Goal: Use online tool/utility: Utilize a website feature to perform a specific function

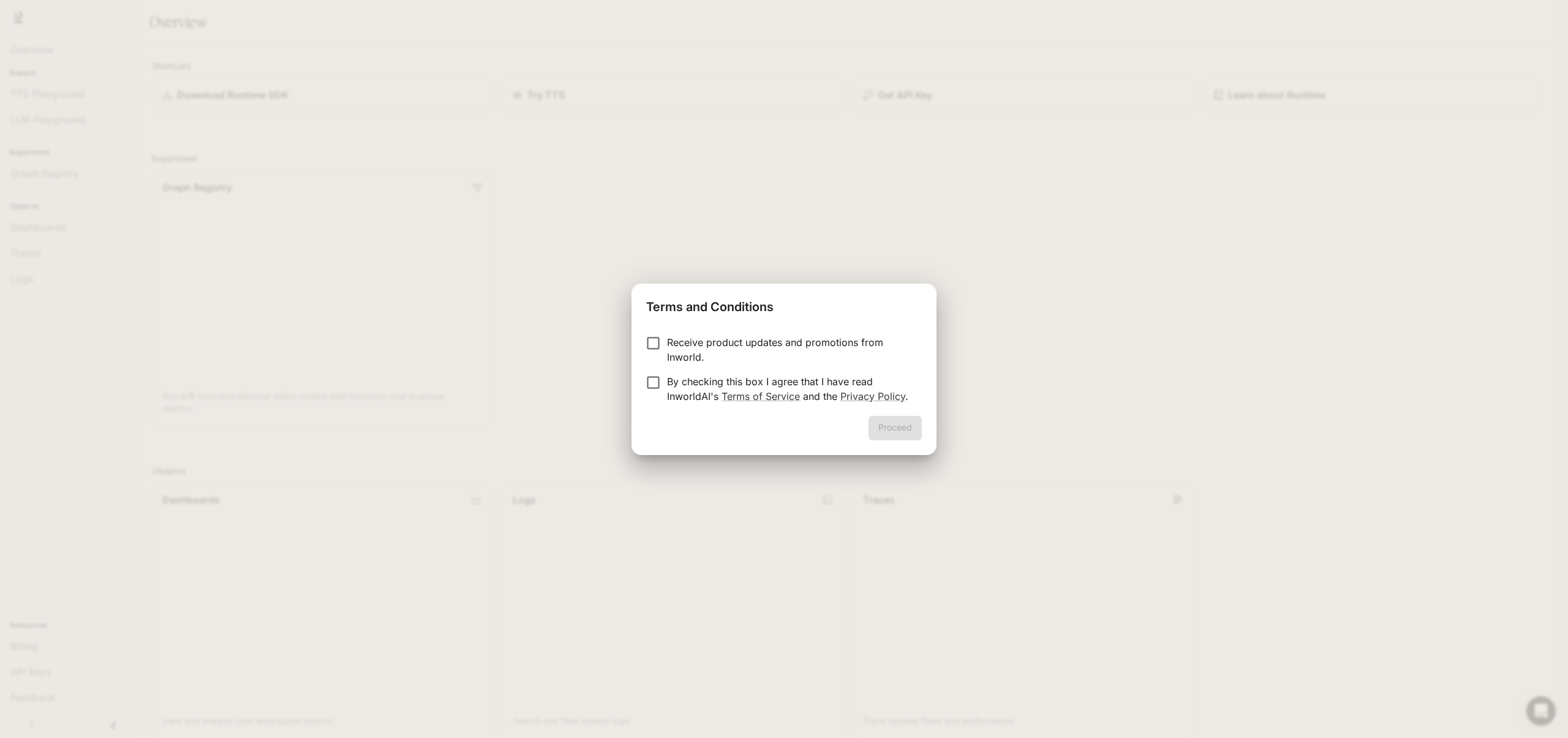
click at [886, 429] on div "Proceed" at bounding box center [784, 436] width 305 height 40
click at [905, 424] on button "Proceed" at bounding box center [895, 428] width 53 height 24
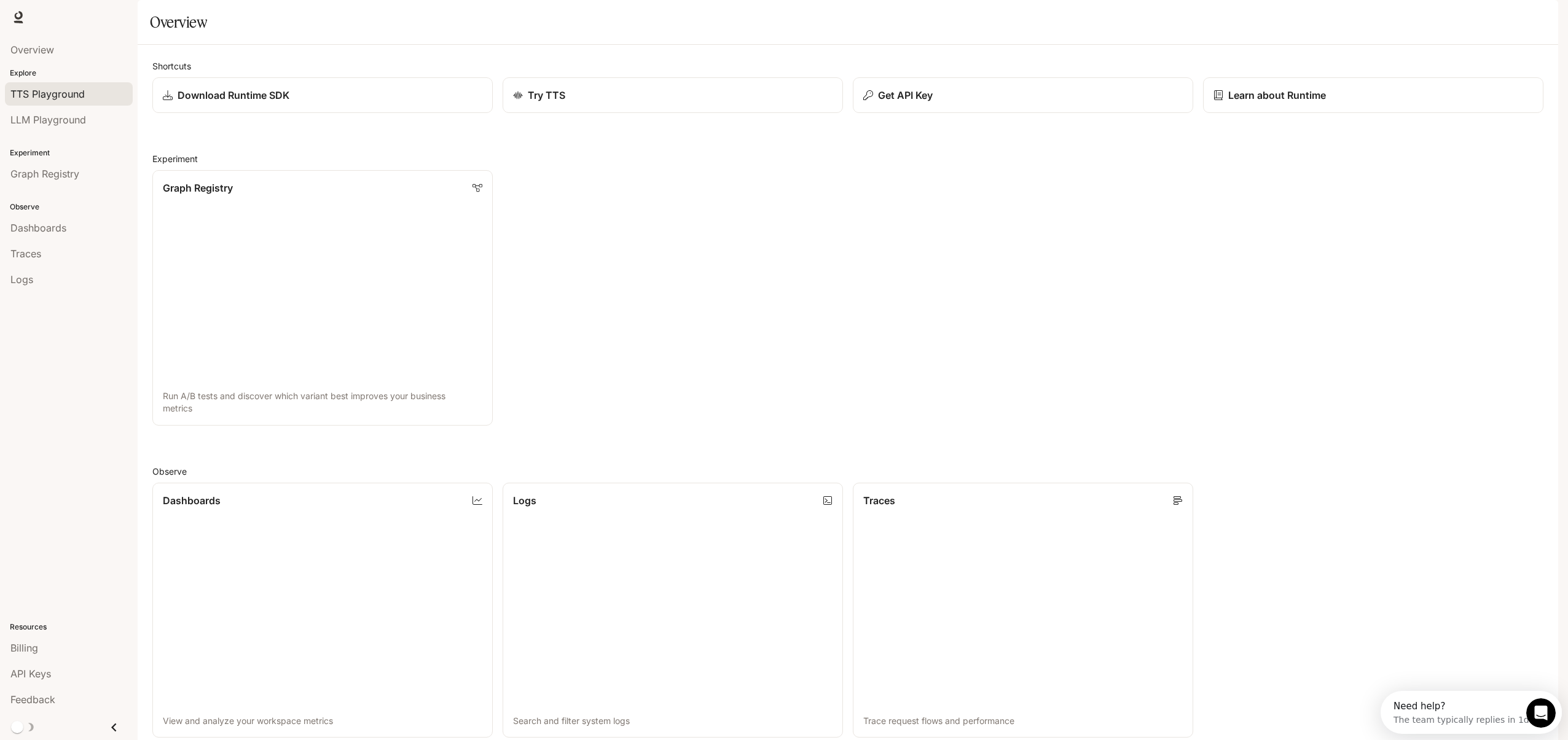
click at [51, 91] on span "TTS Playground" at bounding box center [47, 94] width 74 height 14
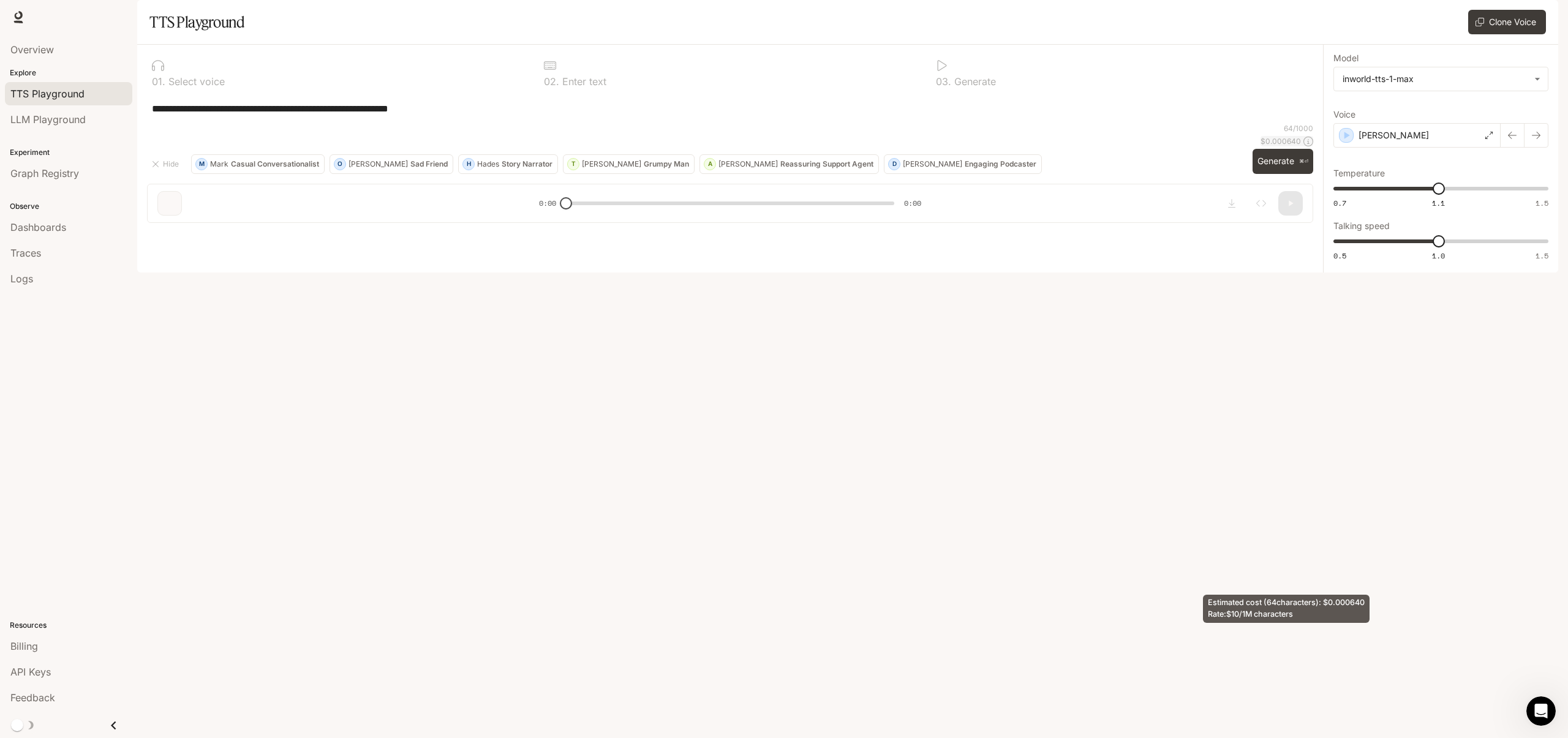
click at [1311, 146] on icon at bounding box center [1308, 142] width 10 height 10
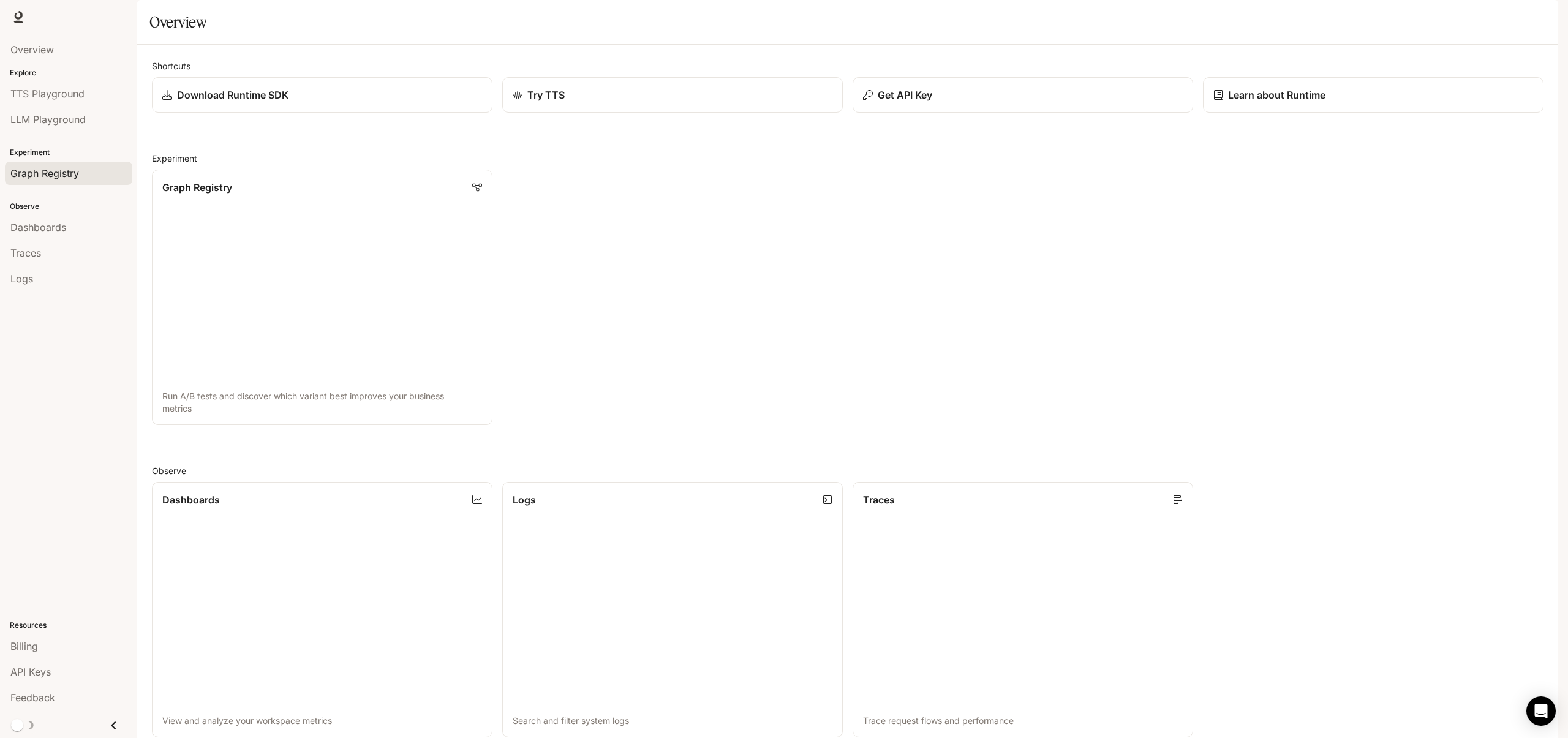
click at [63, 170] on span "Graph Registry" at bounding box center [45, 173] width 68 height 14
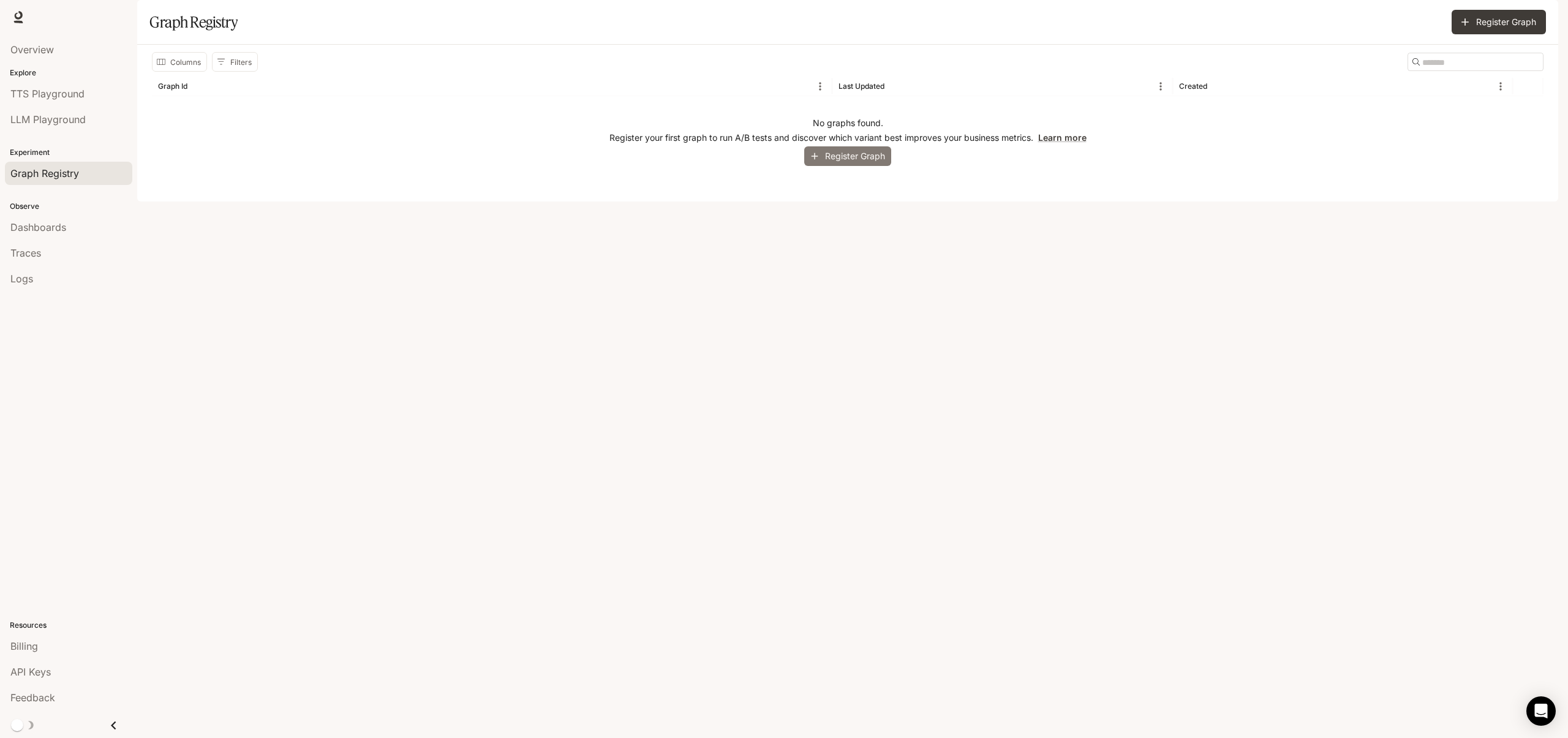
click at [854, 167] on button "Register Graph" at bounding box center [848, 156] width 87 height 21
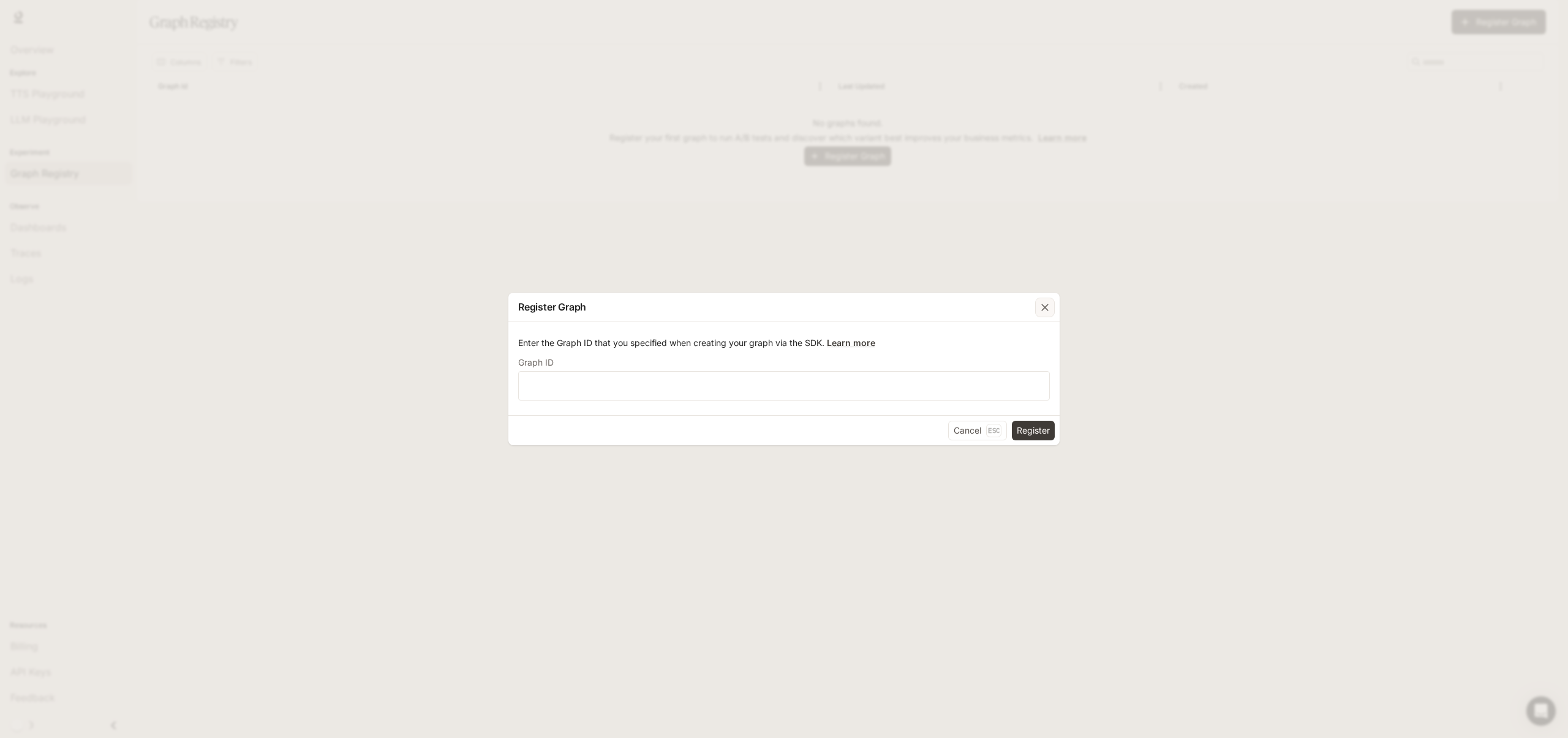
click at [1048, 311] on icon "button" at bounding box center [1045, 307] width 12 height 12
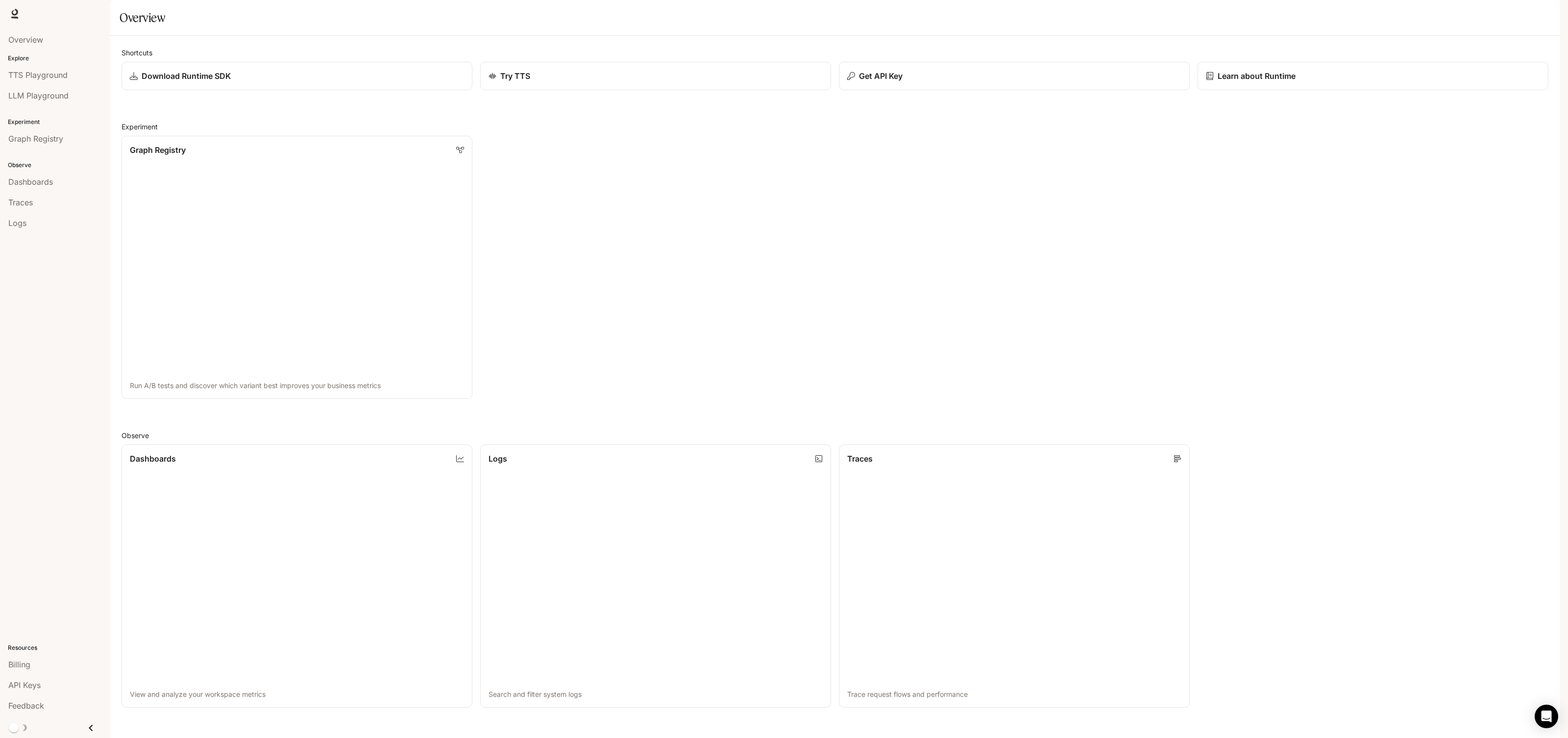
click at [1095, 190] on div "Graph Registry Run A/B tests and discover which variant best improves your busi…" at bounding box center [831, 263] width 1435 height 271
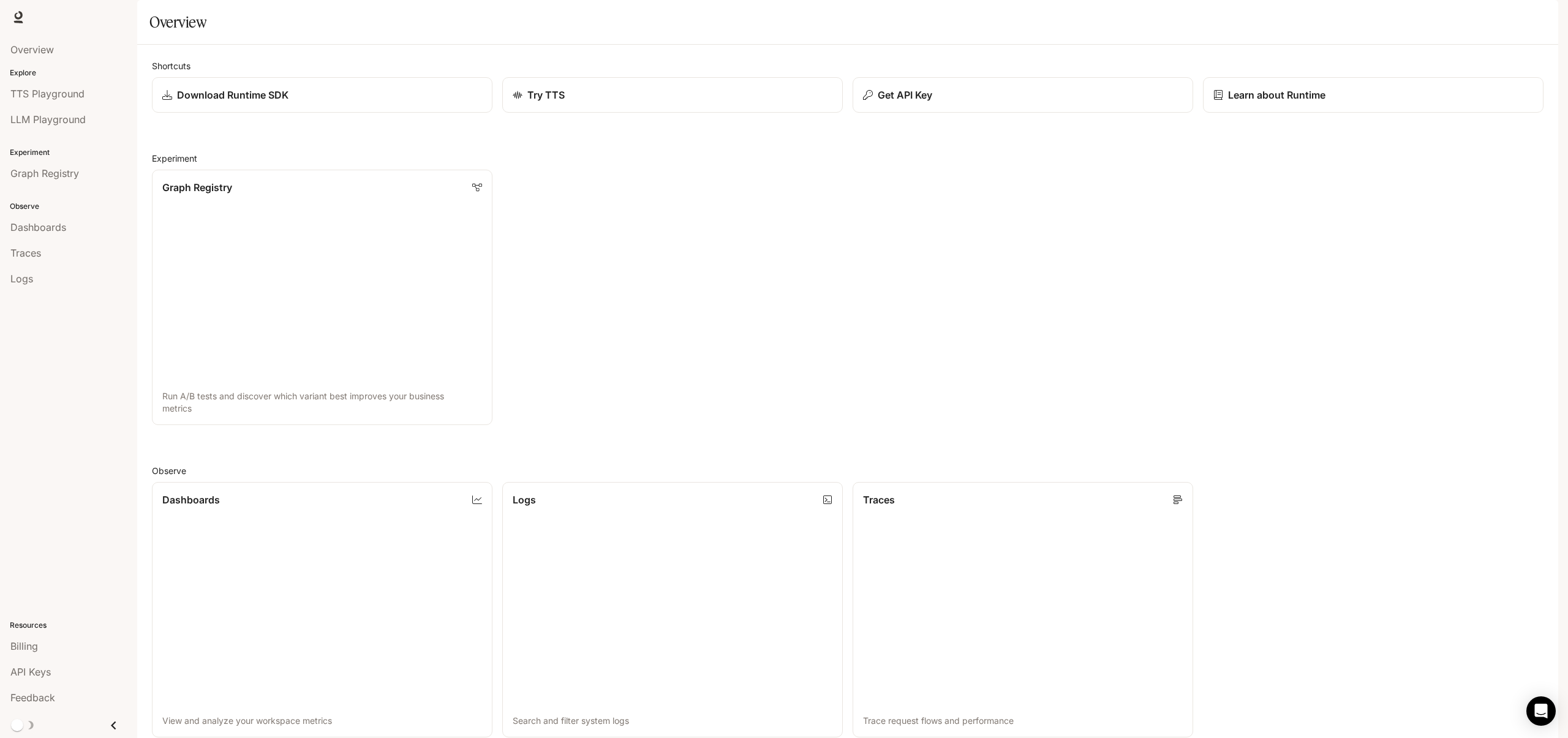
click at [114, 720] on icon "Close drawer" at bounding box center [113, 726] width 17 height 17
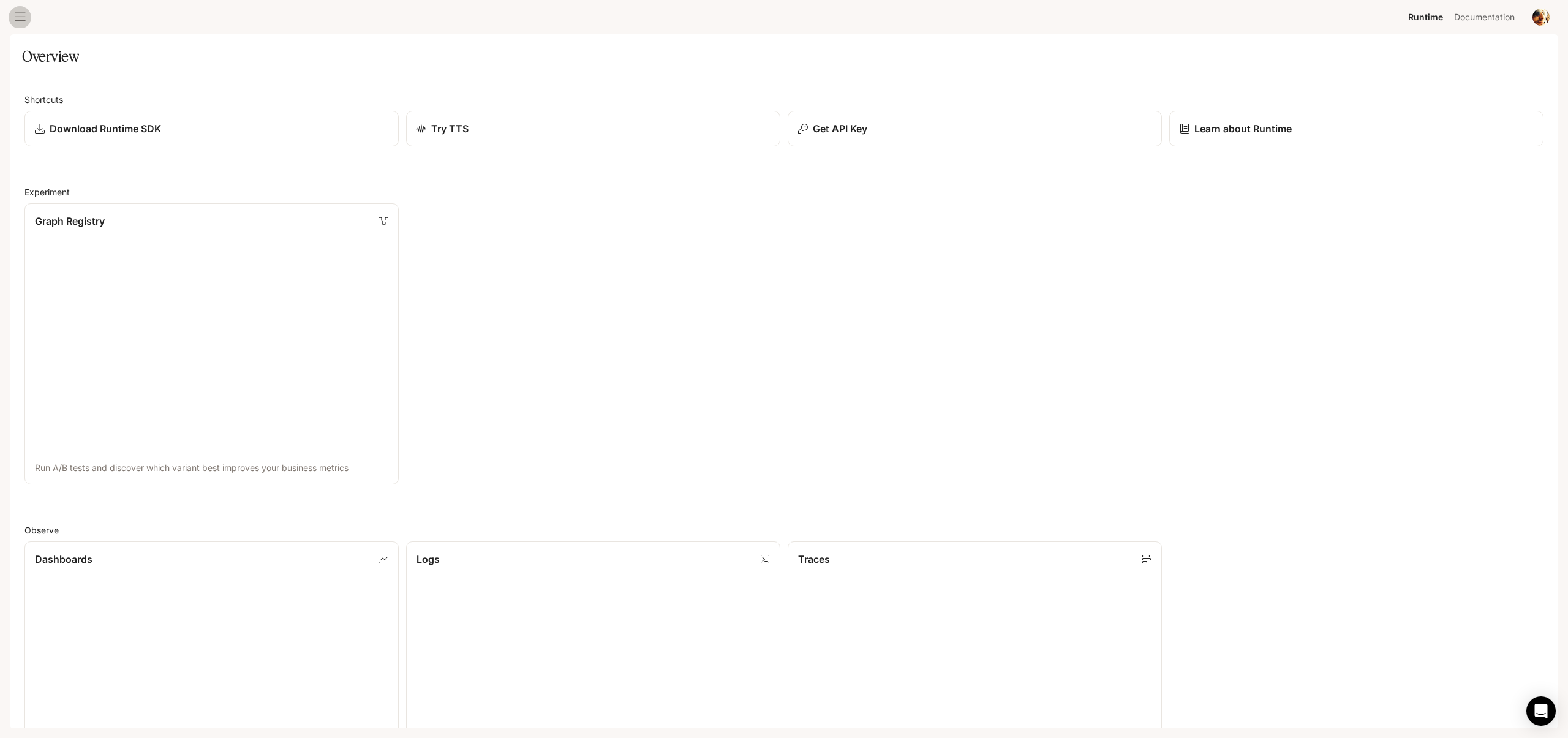
click at [21, 9] on button "open drawer" at bounding box center [20, 17] width 22 height 22
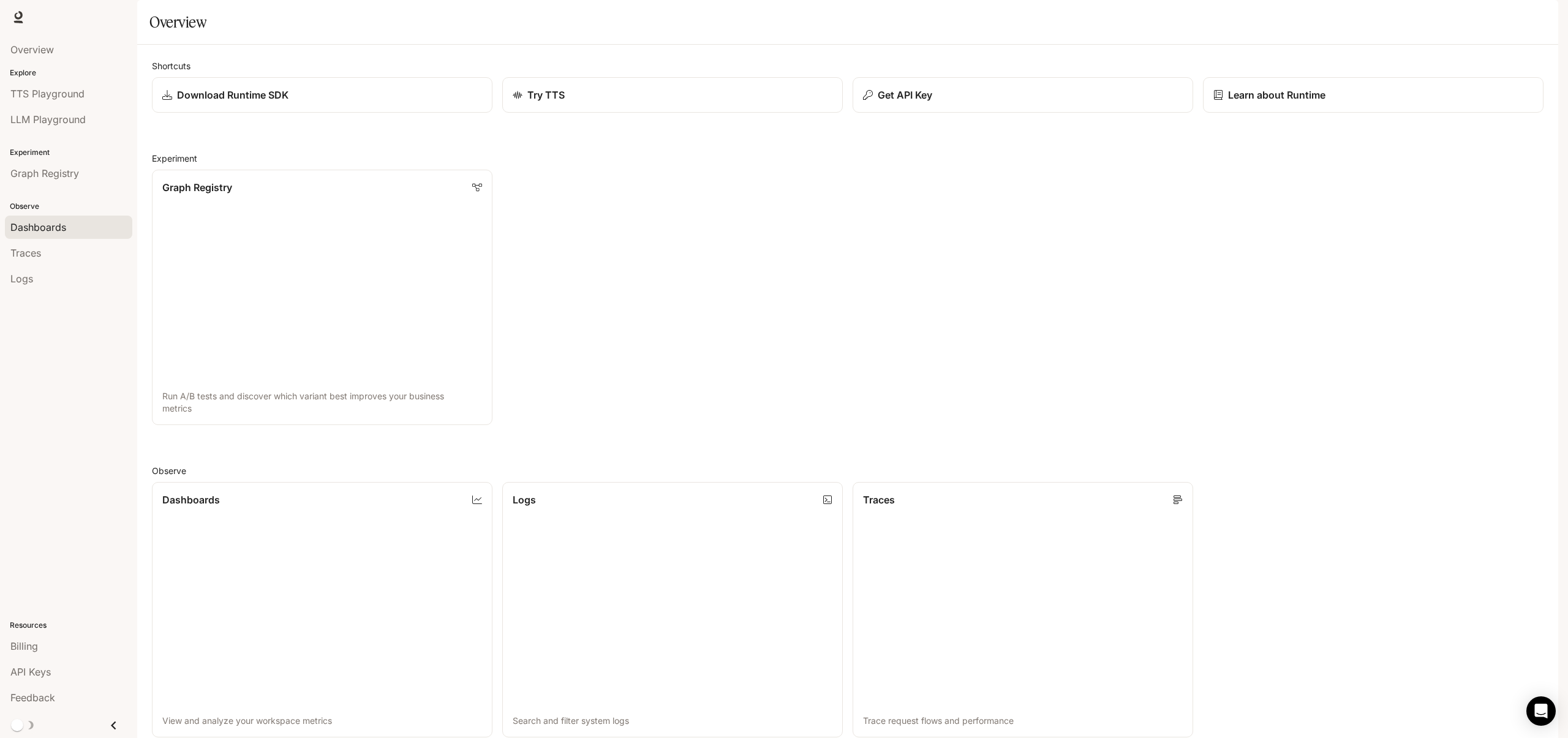
click at [49, 231] on span "Dashboards" at bounding box center [38, 227] width 56 height 14
click at [605, 102] on div "Try TTS" at bounding box center [672, 94] width 323 height 14
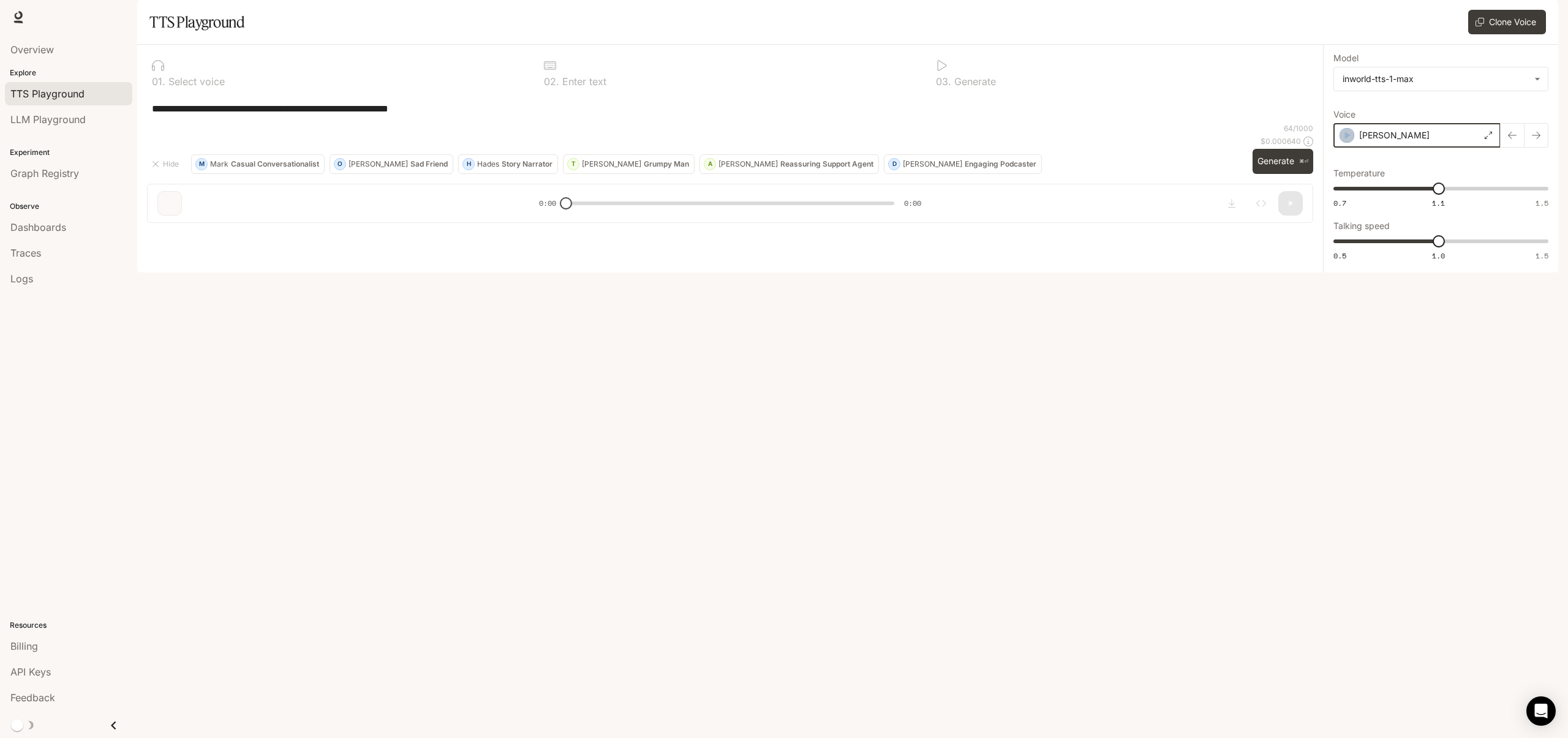
click at [1349, 142] on icon "button" at bounding box center [1347, 135] width 12 height 12
click at [1544, 148] on button "button" at bounding box center [1536, 135] width 24 height 24
click at [1346, 139] on icon "button" at bounding box center [1347, 135] width 5 height 8
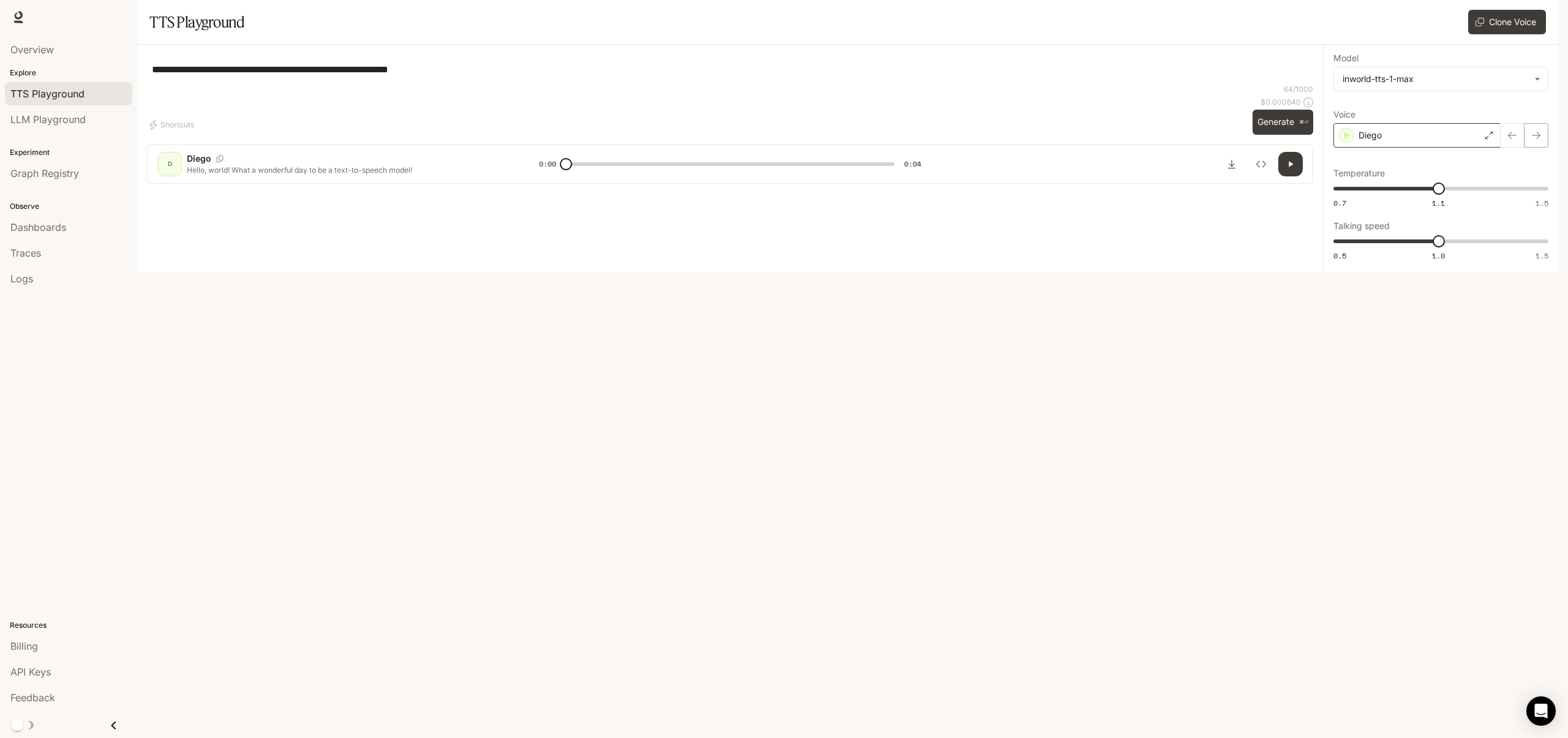
click at [1533, 140] on icon "button" at bounding box center [1536, 135] width 10 height 10
click at [1346, 142] on icon "button" at bounding box center [1347, 135] width 12 height 12
click at [1533, 139] on icon "button" at bounding box center [1535, 135] width 8 height 8
click at [1542, 148] on button "button" at bounding box center [1536, 135] width 24 height 24
click at [1541, 148] on button "button" at bounding box center [1536, 135] width 24 height 24
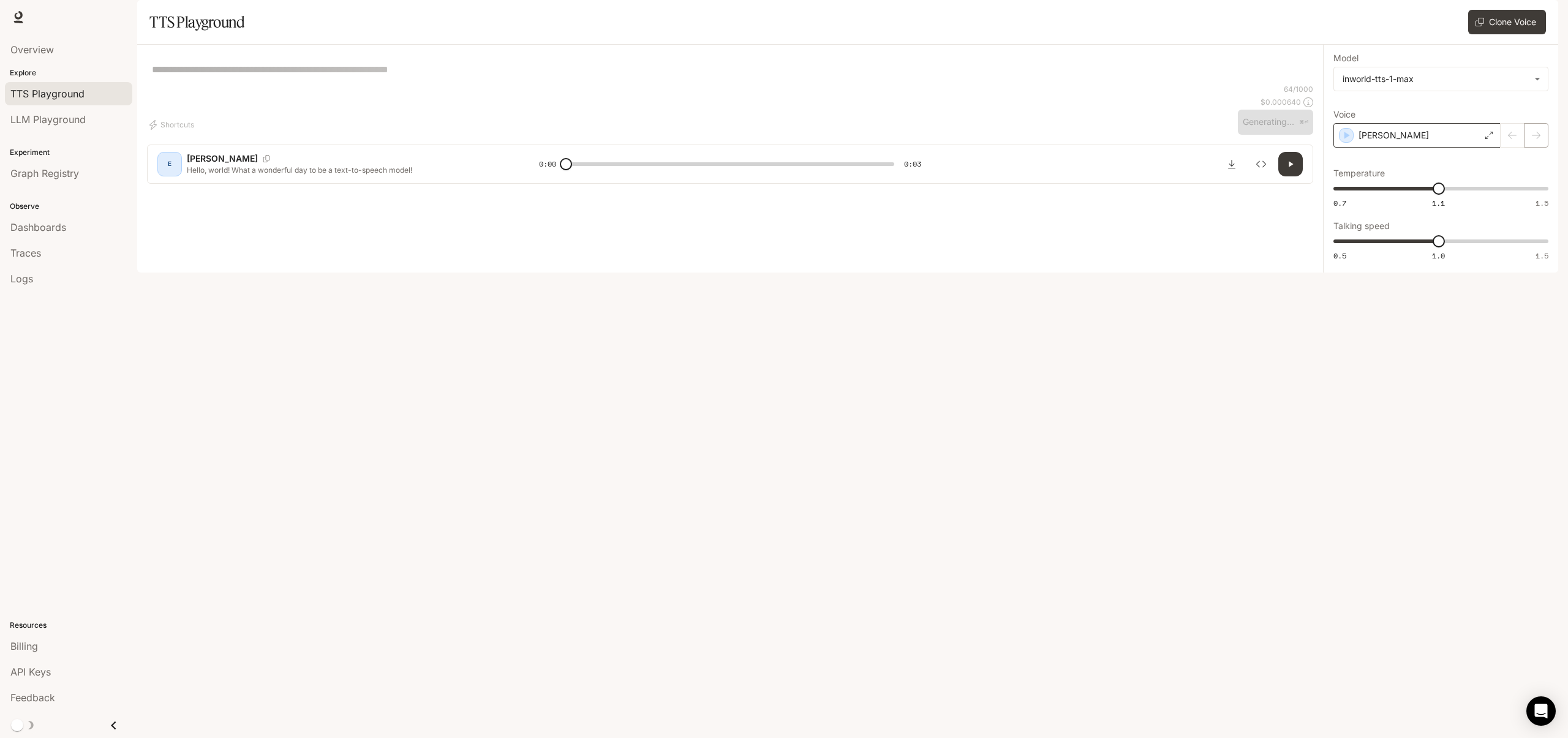
click at [1541, 148] on div at bounding box center [1524, 135] width 48 height 24
click at [1538, 140] on icon "button" at bounding box center [1536, 135] width 10 height 10
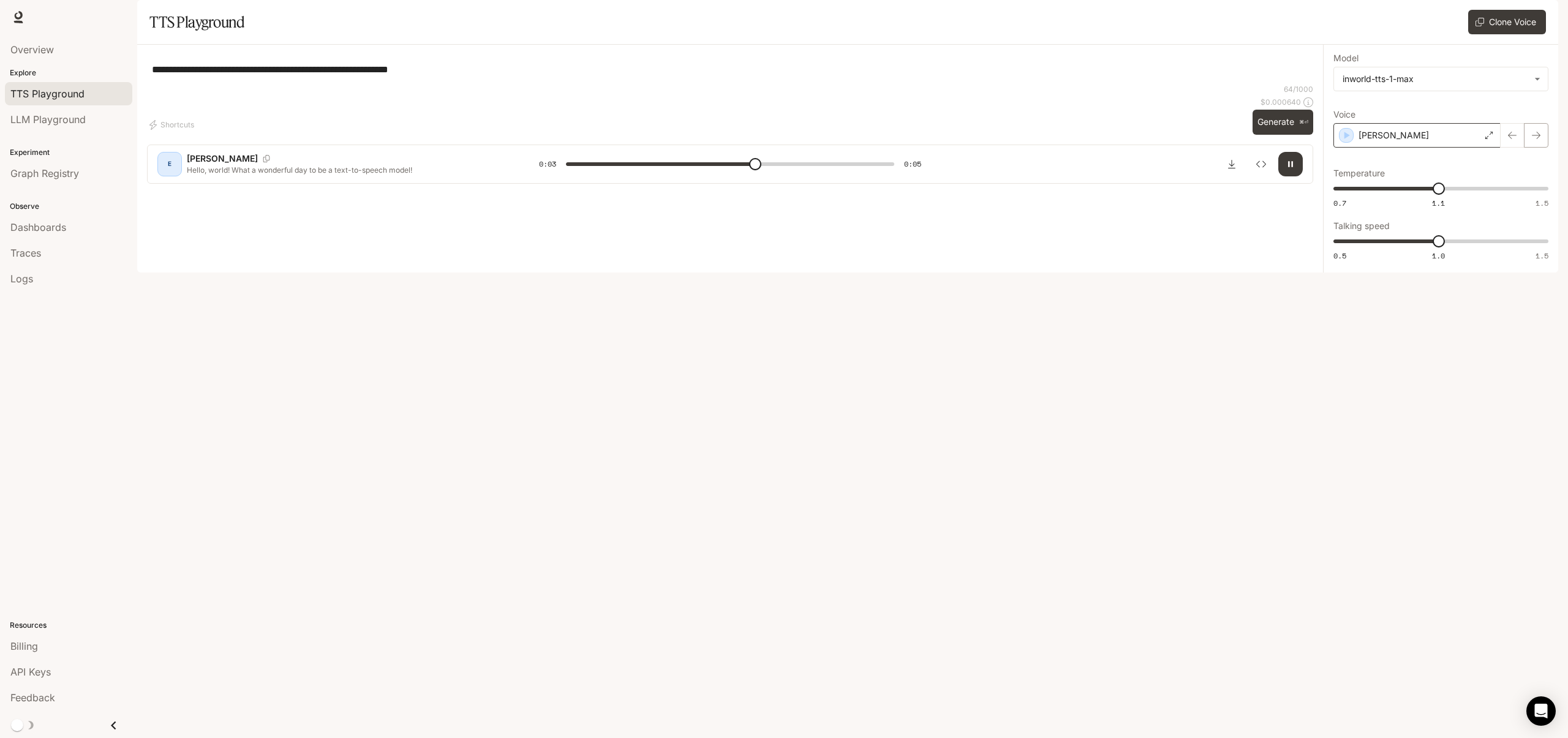
click at [1535, 140] on icon "button" at bounding box center [1536, 135] width 10 height 10
type input "*"
drag, startPoint x: 441, startPoint y: 96, endPoint x: 130, endPoint y: 94, distance: 311.0
click at [137, 94] on main "**********" at bounding box center [848, 136] width 1421 height 272
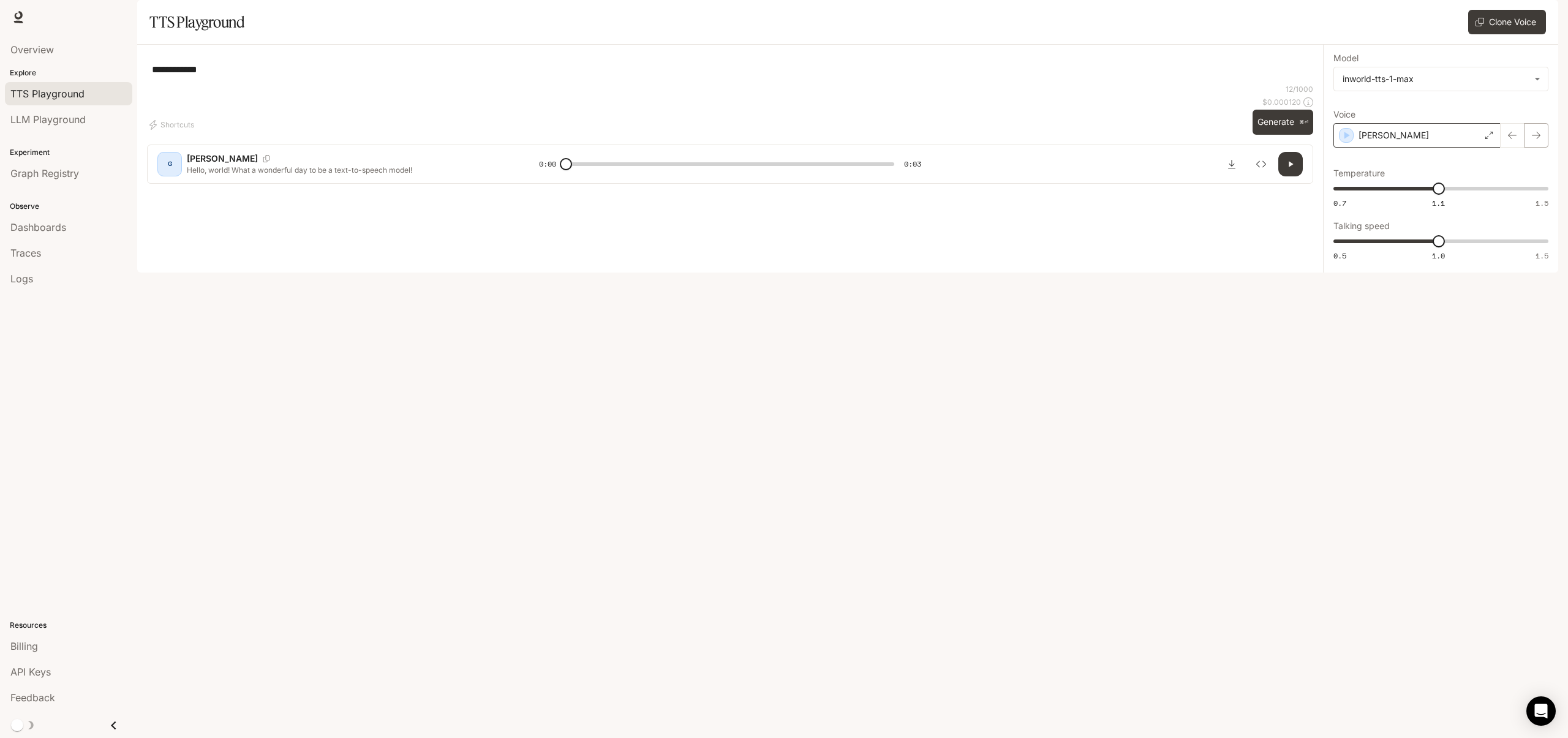
type textarea "**********"
click at [1535, 140] on icon "button" at bounding box center [1536, 135] width 10 height 10
click at [1509, 139] on icon "button" at bounding box center [1512, 135] width 8 height 8
click at [1537, 140] on icon "button" at bounding box center [1536, 135] width 10 height 10
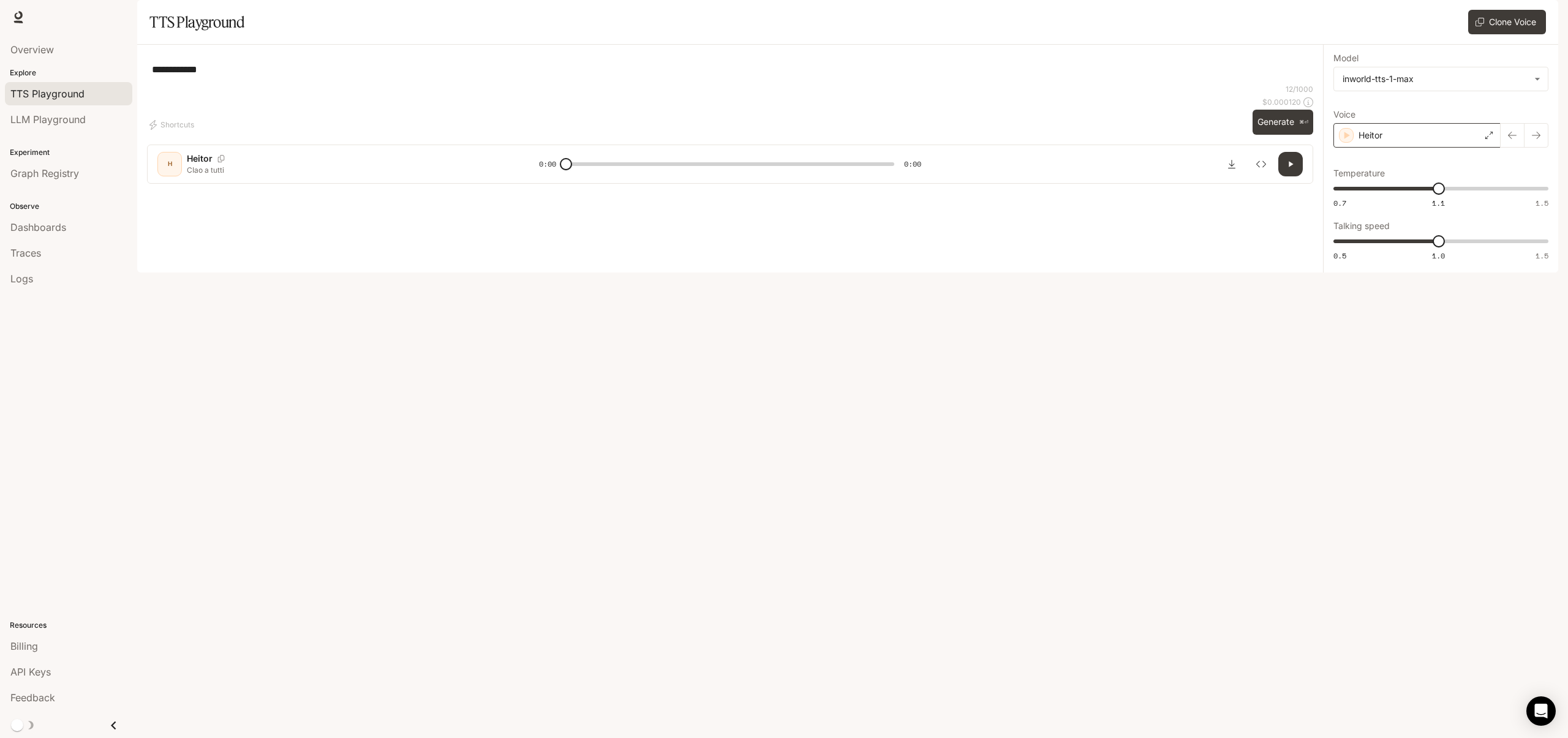
click at [1538, 140] on icon "button" at bounding box center [1536, 135] width 10 height 10
click at [1539, 140] on icon "button" at bounding box center [1536, 135] width 10 height 10
click at [163, 77] on textarea "**********" at bounding box center [730, 69] width 1156 height 14
type input "*"
type textarea "**********"
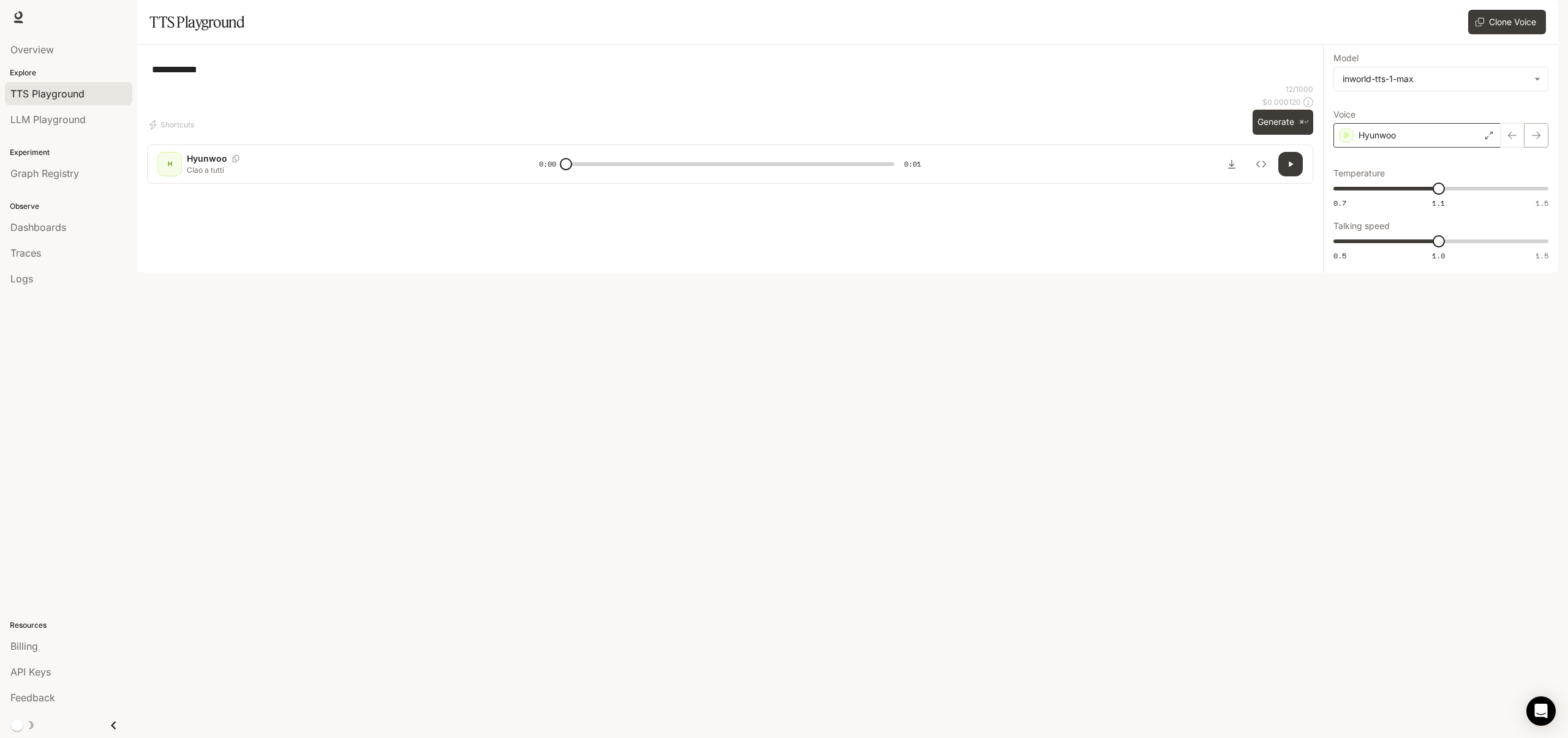
click at [1544, 148] on button "button" at bounding box center [1536, 135] width 24 height 24
click at [1543, 148] on button "button" at bounding box center [1536, 135] width 24 height 24
type input "*"
